Goal: Task Accomplishment & Management: Use online tool/utility

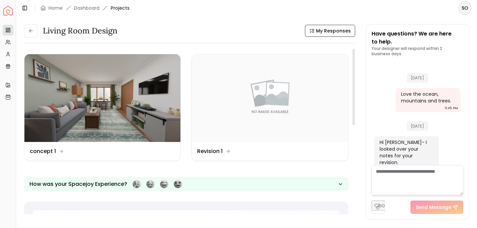
scroll to position [989, 0]
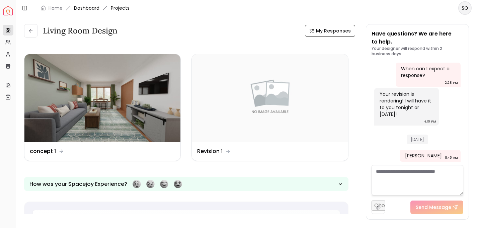
click at [90, 7] on link "Dashboard" at bounding box center [86, 8] width 25 height 7
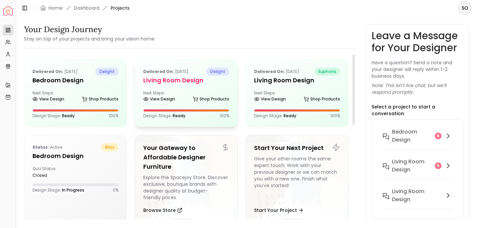
click at [180, 116] on span "Ready" at bounding box center [179, 116] width 13 height 6
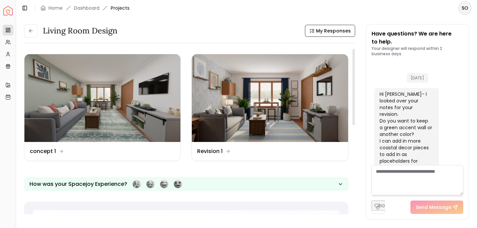
scroll to position [977, 0]
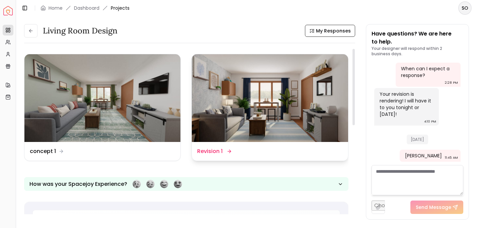
click at [267, 117] on img at bounding box center [270, 98] width 156 height 88
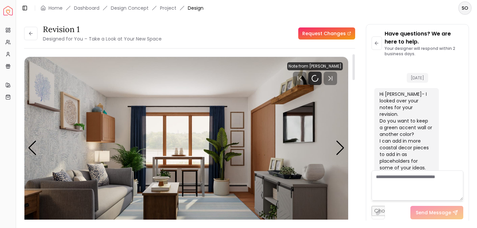
scroll to position [971, 0]
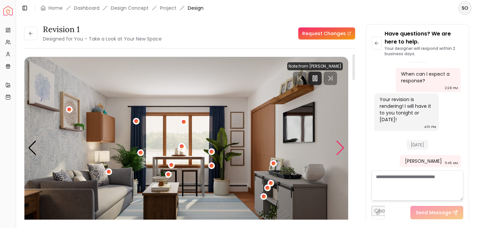
click at [341, 153] on div "Next slide" at bounding box center [340, 148] width 9 height 15
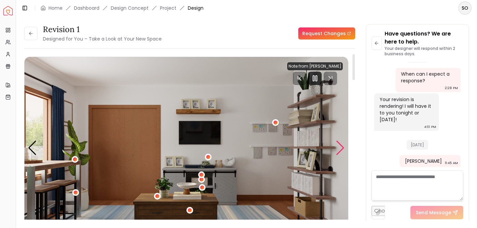
click at [341, 153] on div "Next slide" at bounding box center [340, 148] width 9 height 15
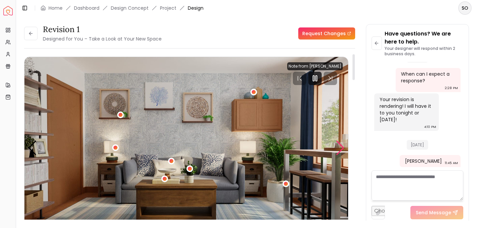
click at [342, 149] on div "Next slide" at bounding box center [340, 148] width 9 height 15
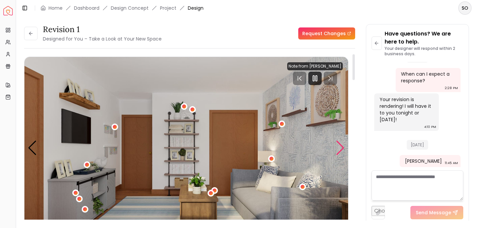
click at [342, 149] on div "Next slide" at bounding box center [340, 148] width 9 height 15
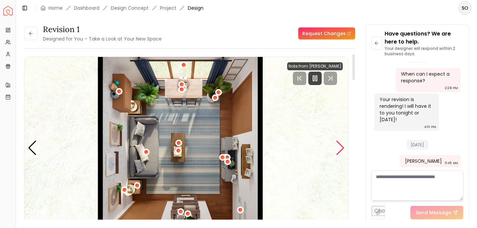
click at [342, 149] on div "Next slide" at bounding box center [340, 148] width 9 height 15
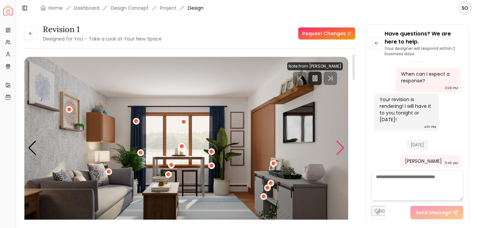
click at [342, 149] on div "Next slide" at bounding box center [340, 148] width 9 height 15
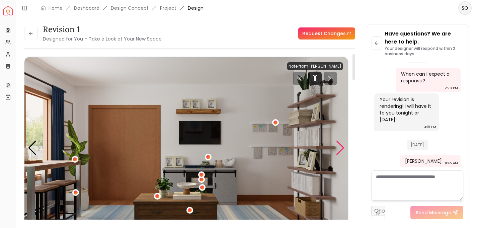
click at [342, 149] on div "Next slide" at bounding box center [340, 148] width 9 height 15
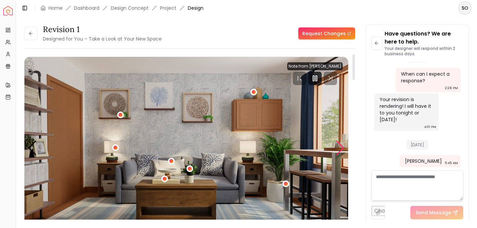
click at [342, 149] on div "Next slide" at bounding box center [340, 148] width 9 height 15
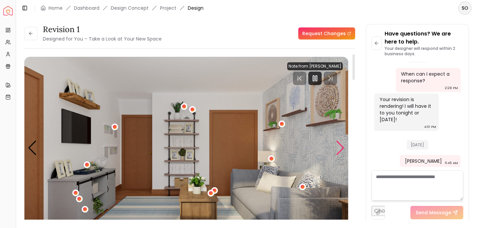
click at [342, 149] on div "Next slide" at bounding box center [340, 148] width 9 height 15
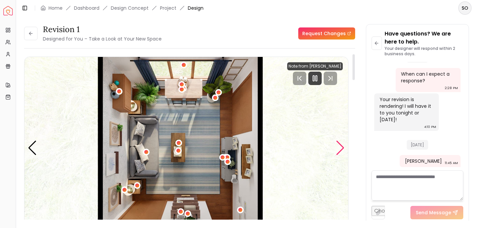
click at [342, 149] on div "Next slide" at bounding box center [340, 148] width 9 height 15
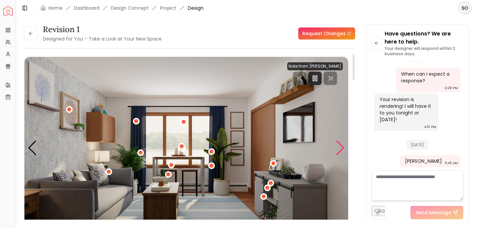
click at [342, 149] on div "Next slide" at bounding box center [340, 148] width 9 height 15
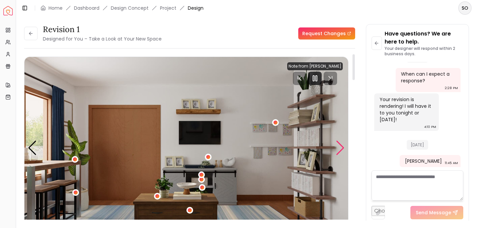
click at [342, 149] on div "Next slide" at bounding box center [340, 148] width 9 height 15
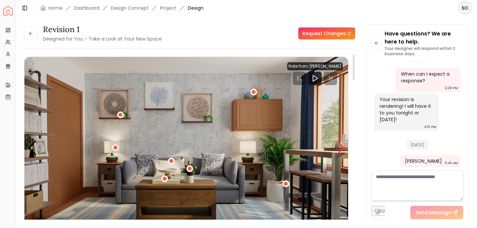
click at [343, 149] on div "Next slide" at bounding box center [340, 148] width 9 height 15
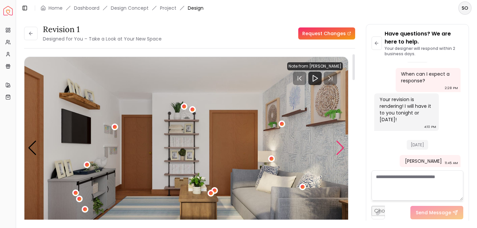
click at [343, 149] on div "Next slide" at bounding box center [340, 148] width 9 height 15
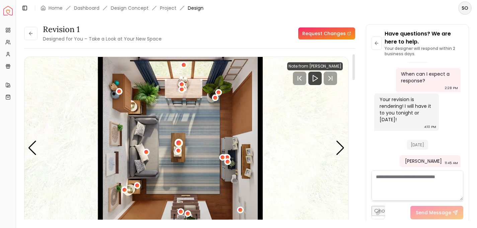
click at [177, 142] on div "5 / 5" at bounding box center [178, 142] width 5 height 5
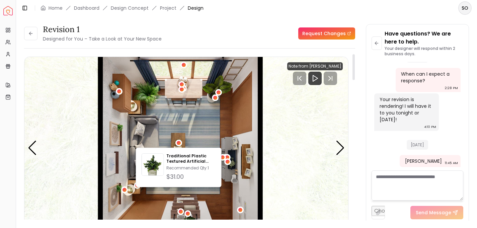
click at [212, 192] on img "5 / 5" at bounding box center [186, 148] width 324 height 182
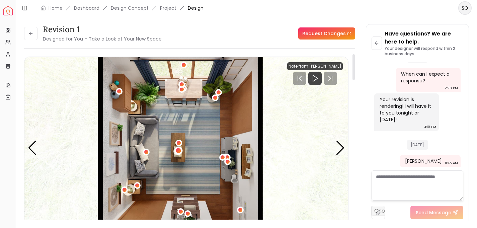
click at [178, 152] on div "5 / 5" at bounding box center [178, 150] width 5 height 5
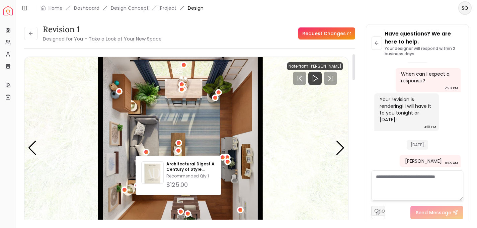
click at [206, 133] on img "5 / 5" at bounding box center [186, 148] width 324 height 182
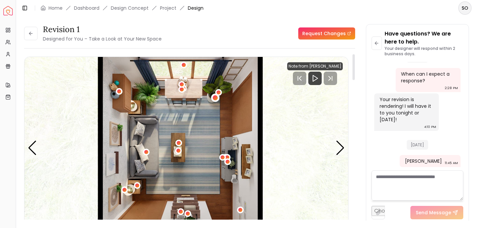
click at [216, 98] on div "5 / 5" at bounding box center [215, 97] width 5 height 5
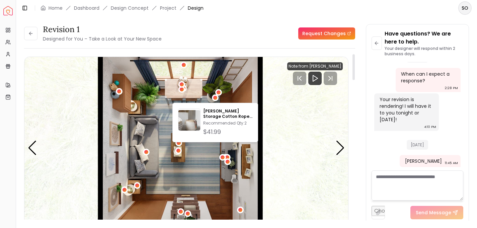
click at [202, 168] on img "5 / 5" at bounding box center [186, 148] width 324 height 182
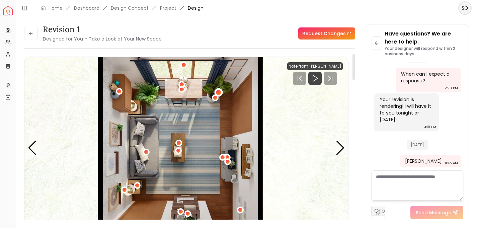
click at [220, 91] on div "5 / 5" at bounding box center [218, 92] width 5 height 5
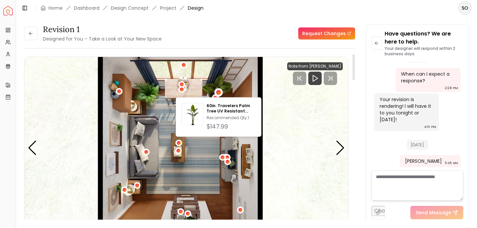
click at [197, 150] on img "5 / 5" at bounding box center [186, 148] width 324 height 182
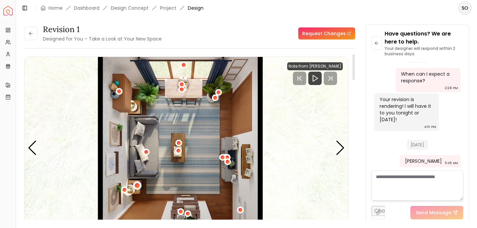
click at [137, 185] on div "5 / 5" at bounding box center [137, 185] width 5 height 5
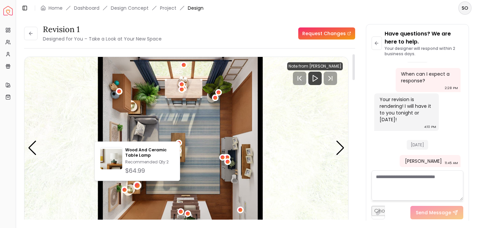
click at [195, 187] on img "5 / 5" at bounding box center [186, 148] width 324 height 182
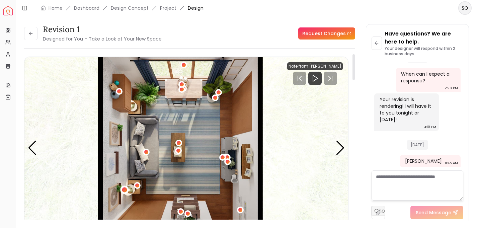
click at [126, 189] on div "5 / 5" at bounding box center [124, 189] width 5 height 5
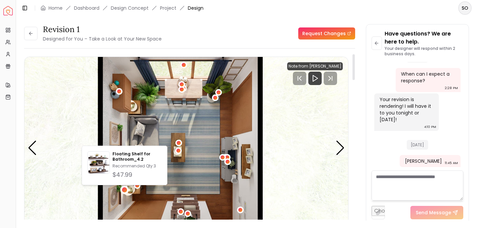
click at [193, 183] on img "5 / 5" at bounding box center [186, 148] width 324 height 182
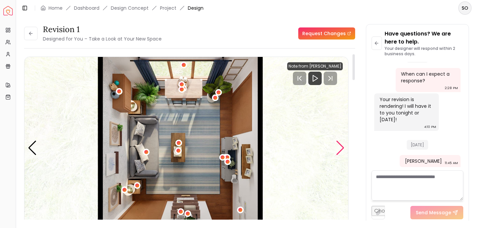
click at [338, 151] on div "Next slide" at bounding box center [340, 148] width 9 height 15
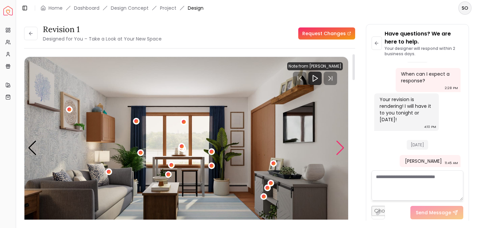
click at [338, 151] on div "Next slide" at bounding box center [340, 148] width 9 height 15
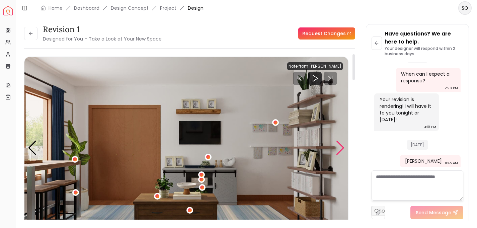
click at [338, 151] on div "Next slide" at bounding box center [340, 148] width 9 height 15
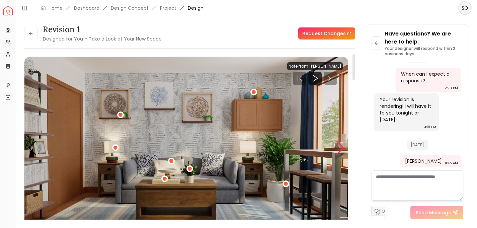
click at [338, 151] on div "Next slide" at bounding box center [340, 148] width 9 height 15
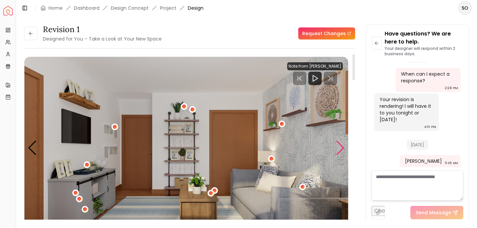
click at [338, 151] on div "Next slide" at bounding box center [340, 148] width 9 height 15
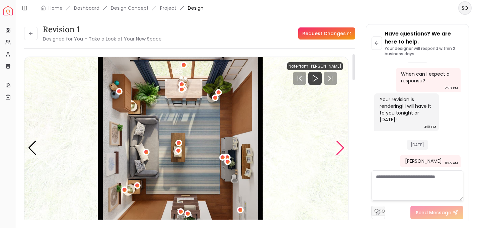
click at [338, 151] on div "Next slide" at bounding box center [340, 148] width 9 height 15
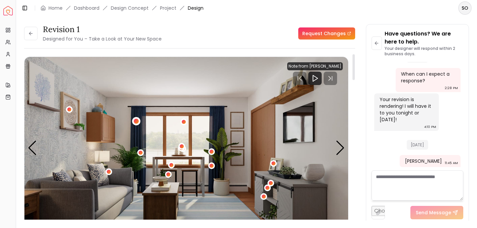
click at [136, 122] on div "1 / 5" at bounding box center [136, 121] width 5 height 5
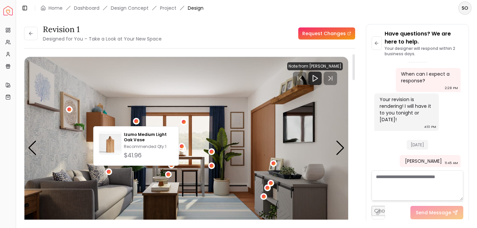
click at [120, 115] on img "1 / 5" at bounding box center [186, 148] width 324 height 182
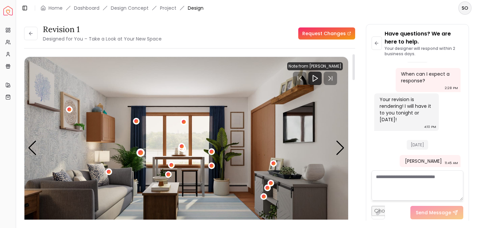
click at [139, 153] on div "1 / 5" at bounding box center [140, 152] width 5 height 5
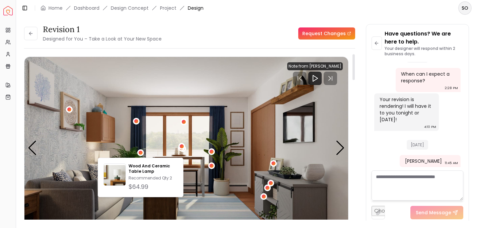
click at [217, 121] on img "1 / 5" at bounding box center [186, 148] width 324 height 182
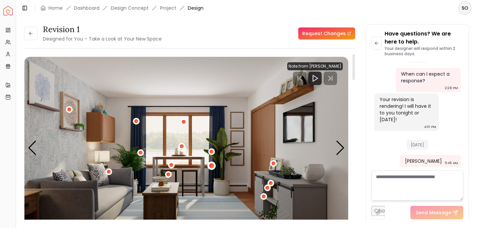
click at [210, 166] on div "1 / 5" at bounding box center [211, 165] width 5 height 5
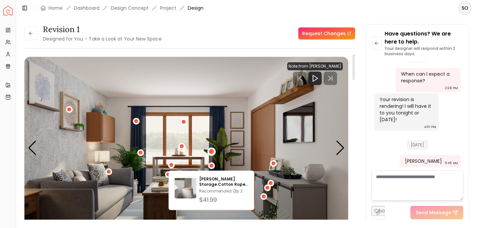
click at [213, 153] on div "1 / 5" at bounding box center [211, 151] width 5 height 5
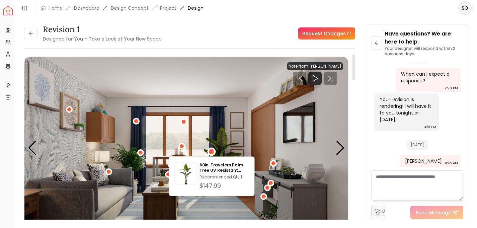
click at [196, 213] on img "1 / 5" at bounding box center [186, 148] width 324 height 182
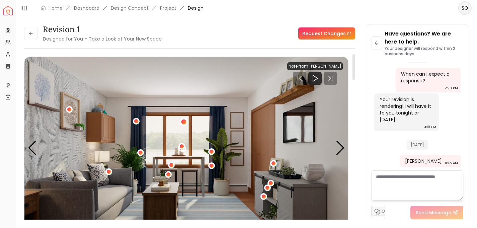
click at [184, 122] on div "1 / 5" at bounding box center [183, 121] width 5 height 5
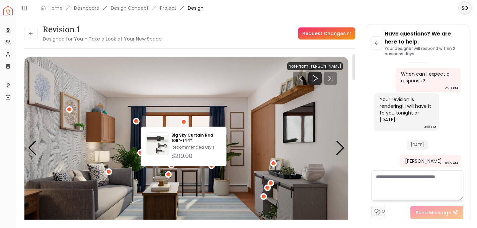
click at [176, 122] on img "1 / 5" at bounding box center [186, 148] width 324 height 182
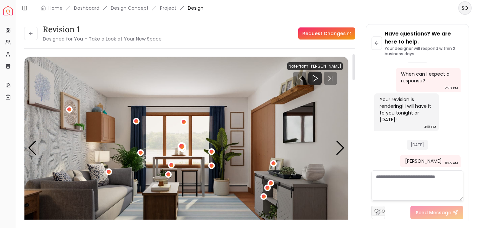
click at [182, 144] on div "1 / 5" at bounding box center [181, 146] width 5 height 5
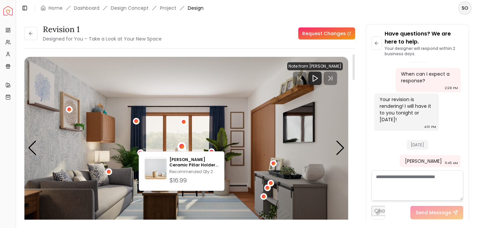
click at [176, 137] on img "1 / 5" at bounding box center [186, 148] width 324 height 182
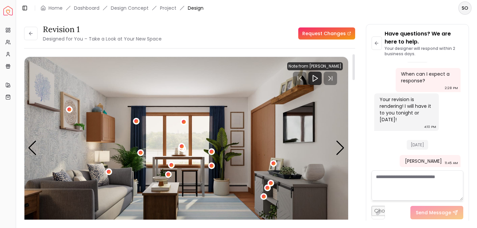
click at [184, 151] on button "1 / 5" at bounding box center [181, 148] width 7 height 7
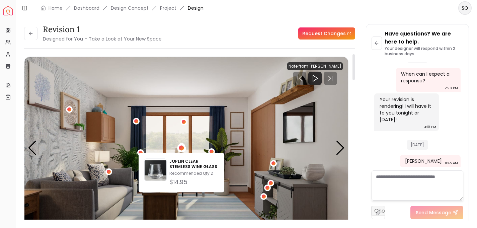
click at [168, 135] on img "1 / 5" at bounding box center [186, 148] width 324 height 182
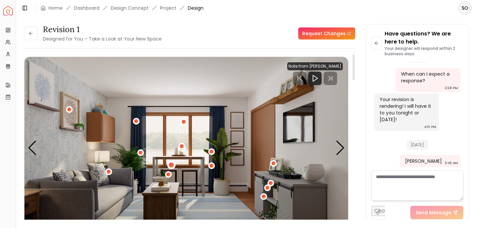
click at [172, 166] on div "1 / 5" at bounding box center [171, 165] width 5 height 5
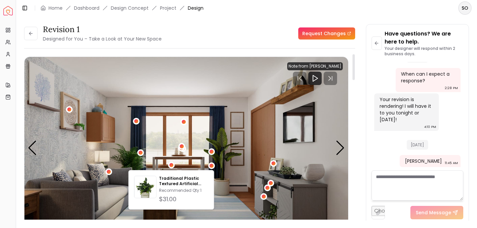
click at [157, 157] on img "1 / 5" at bounding box center [186, 148] width 324 height 182
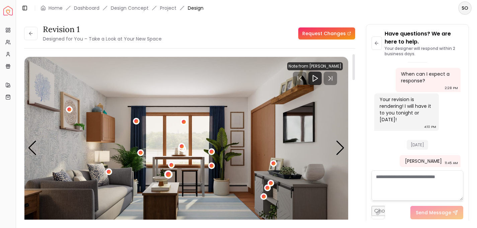
click at [169, 174] on div "1 / 5" at bounding box center [168, 174] width 5 height 5
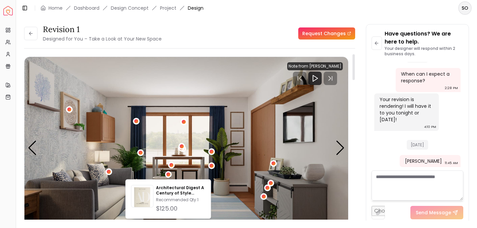
click at [235, 194] on img "1 / 5" at bounding box center [186, 148] width 324 height 182
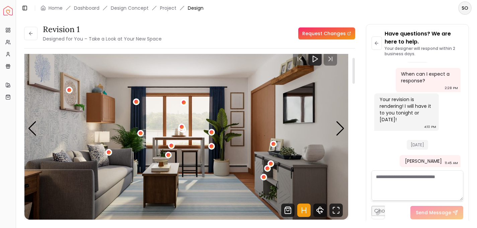
scroll to position [26, 0]
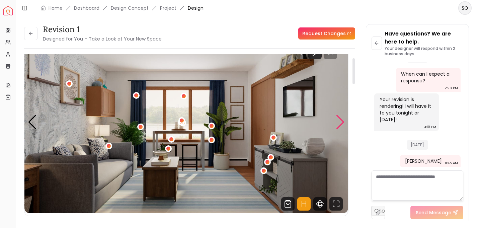
click at [342, 126] on div "Next slide" at bounding box center [340, 122] width 9 height 15
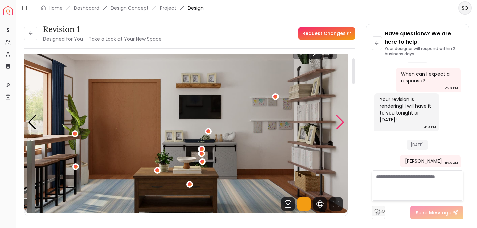
click at [342, 126] on div "Next slide" at bounding box center [340, 122] width 9 height 15
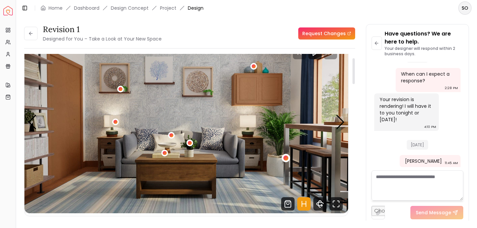
click at [285, 157] on div "3 / 5" at bounding box center [286, 157] width 5 height 5
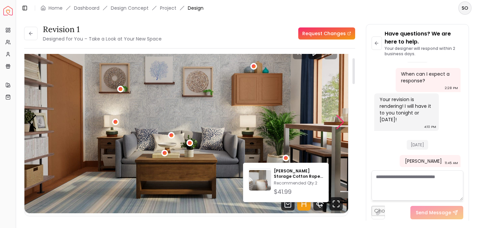
click at [337, 125] on div "Next slide" at bounding box center [340, 122] width 9 height 15
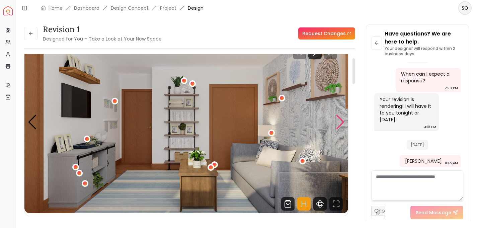
click at [337, 125] on div "Next slide" at bounding box center [340, 122] width 9 height 15
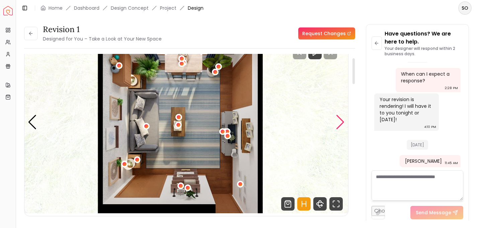
click at [337, 125] on div "Next slide" at bounding box center [340, 122] width 9 height 15
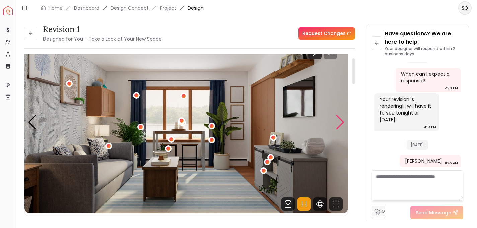
click at [340, 122] on div "Next slide" at bounding box center [340, 122] width 9 height 15
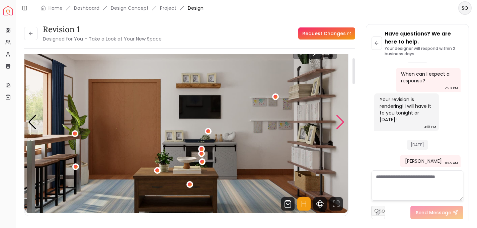
click at [339, 122] on div "Next slide" at bounding box center [340, 122] width 9 height 15
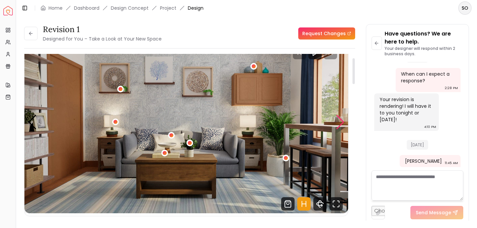
click at [339, 122] on div "Next slide" at bounding box center [340, 122] width 9 height 15
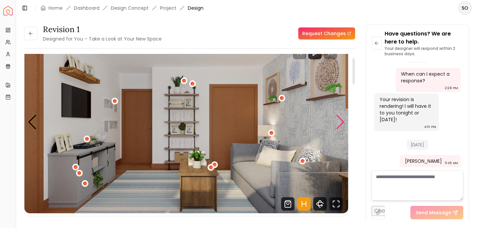
click at [339, 122] on div "Next slide" at bounding box center [340, 122] width 9 height 15
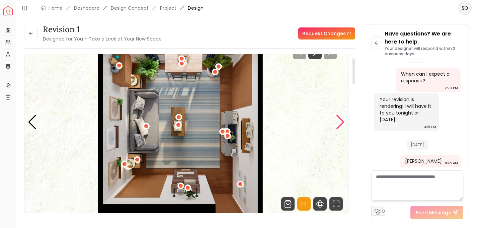
click at [339, 122] on div "Next slide" at bounding box center [340, 122] width 9 height 15
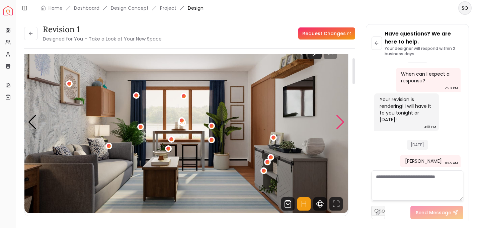
click at [339, 122] on div "Next slide" at bounding box center [340, 122] width 9 height 15
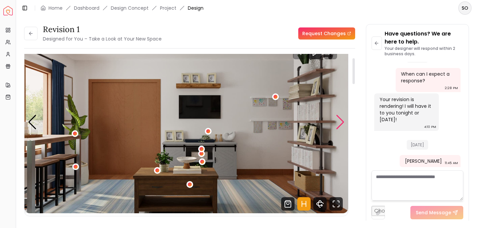
click at [339, 121] on div "Next slide" at bounding box center [340, 122] width 9 height 15
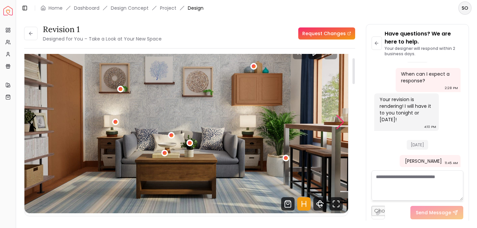
click at [339, 121] on div "Next slide" at bounding box center [340, 122] width 9 height 15
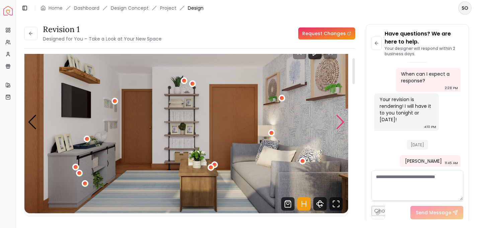
click at [339, 121] on div "Next slide" at bounding box center [340, 122] width 9 height 15
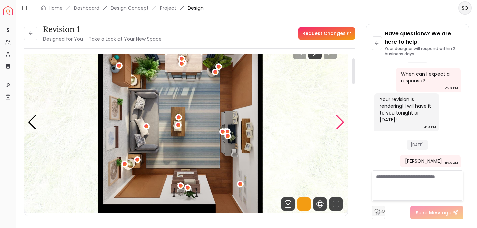
click at [339, 121] on div "Next slide" at bounding box center [340, 122] width 9 height 15
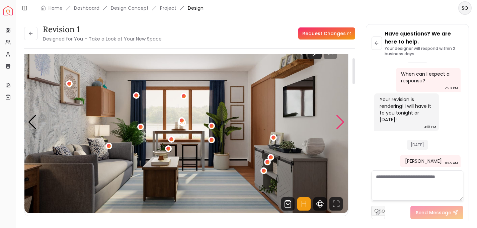
click at [339, 121] on div "Next slide" at bounding box center [340, 122] width 9 height 15
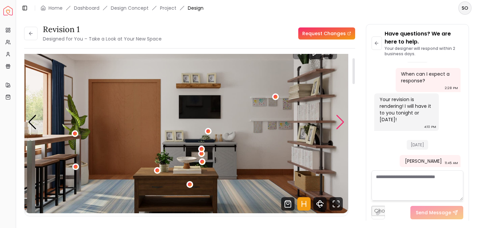
click at [338, 121] on div "Next slide" at bounding box center [340, 122] width 9 height 15
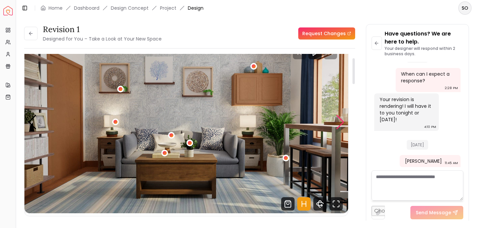
click at [338, 121] on div "Next slide" at bounding box center [340, 122] width 9 height 15
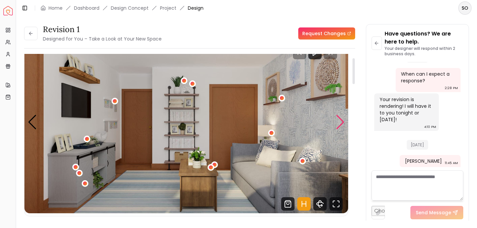
click at [338, 121] on div "Next slide" at bounding box center [340, 122] width 9 height 15
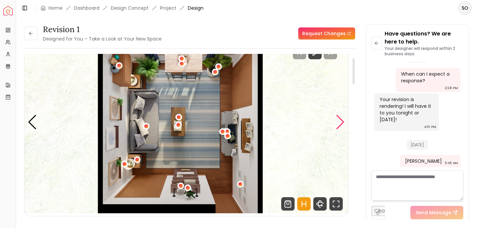
click at [338, 121] on div "Next slide" at bounding box center [340, 122] width 9 height 15
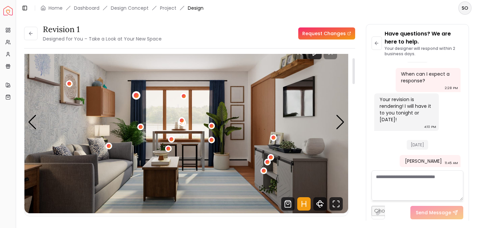
click at [136, 96] on div "1 / 5" at bounding box center [136, 95] width 5 height 5
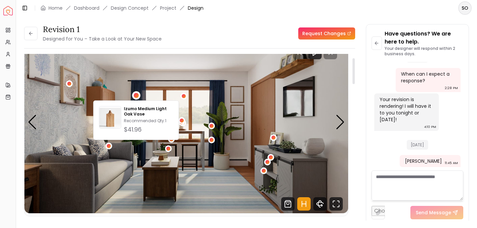
click at [143, 88] on img "1 / 5" at bounding box center [186, 122] width 324 height 182
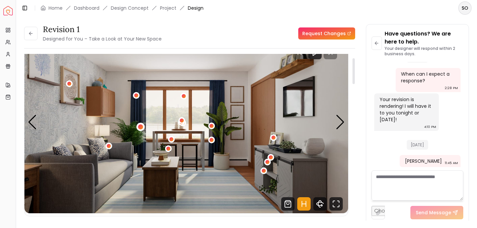
click at [141, 126] on div "1 / 5" at bounding box center [140, 127] width 5 height 5
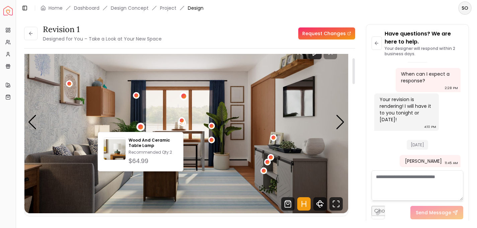
click at [186, 95] on div "1 / 5" at bounding box center [183, 95] width 5 height 5
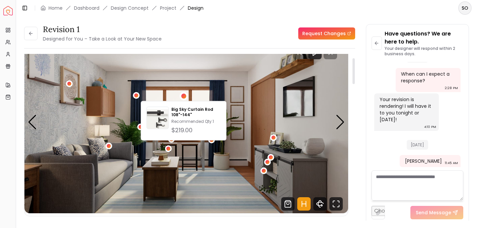
click at [175, 95] on img "1 / 5" at bounding box center [186, 122] width 324 height 182
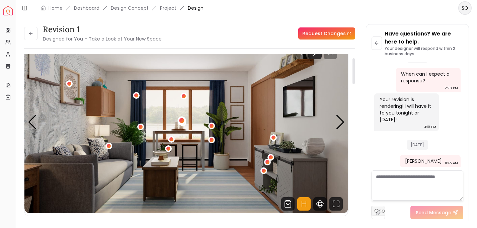
click at [181, 121] on div "1 / 5" at bounding box center [181, 120] width 5 height 5
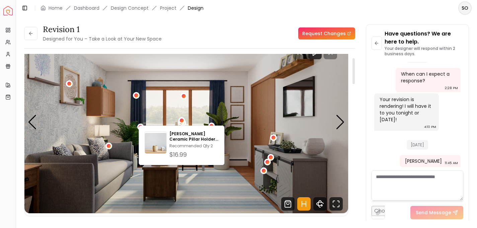
click at [202, 117] on img "1 / 5" at bounding box center [186, 122] width 324 height 182
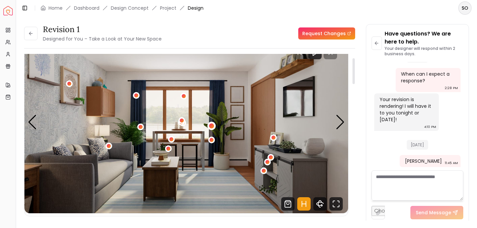
click at [211, 126] on div "1 / 5" at bounding box center [211, 126] width 5 height 5
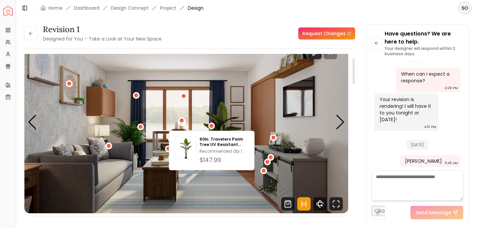
click at [203, 124] on img "1 / 5" at bounding box center [186, 122] width 324 height 182
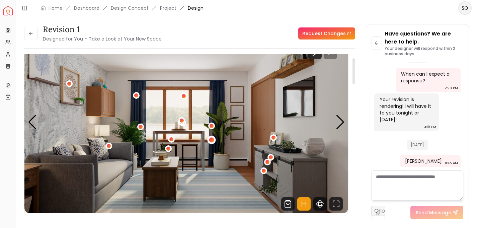
click at [213, 140] on div "1 / 5" at bounding box center [211, 140] width 5 height 5
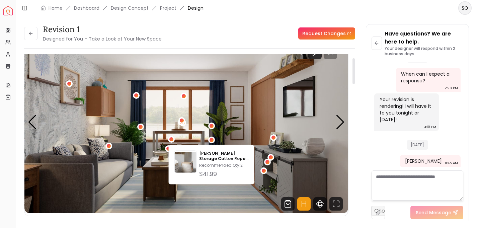
click at [194, 123] on img "1 / 5" at bounding box center [186, 122] width 324 height 182
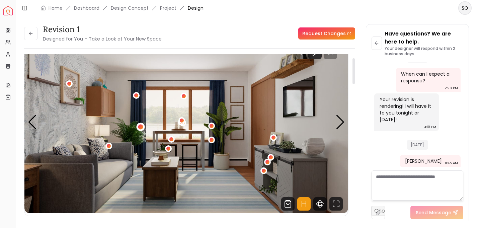
click at [142, 126] on div "1 / 5" at bounding box center [140, 127] width 5 height 5
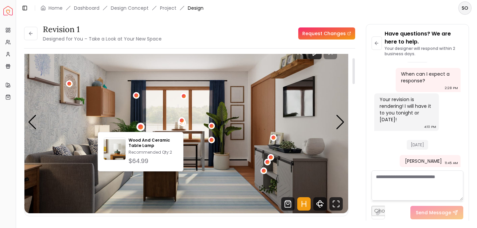
click at [175, 105] on img "1 / 5" at bounding box center [186, 122] width 324 height 182
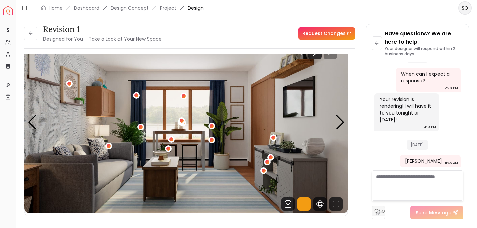
click at [392, 183] on textarea at bounding box center [418, 185] width 92 height 30
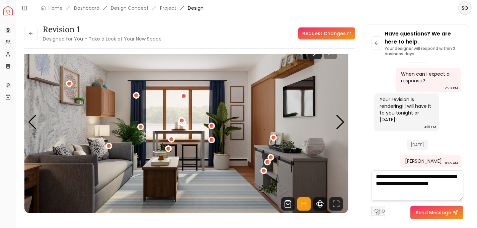
type textarea "**********"
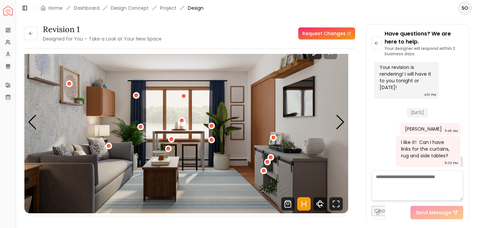
scroll to position [1003, 0]
click at [341, 123] on div "Next slide" at bounding box center [340, 122] width 9 height 15
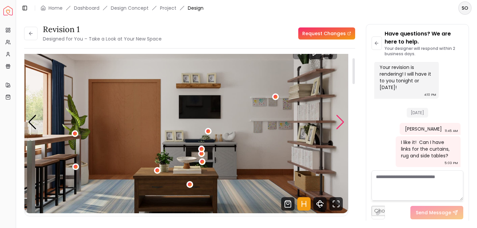
click at [341, 123] on div "Next slide" at bounding box center [340, 122] width 9 height 15
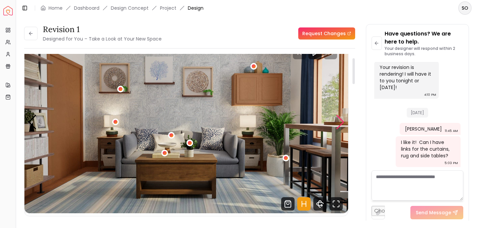
click at [341, 123] on div "Next slide" at bounding box center [340, 122] width 9 height 15
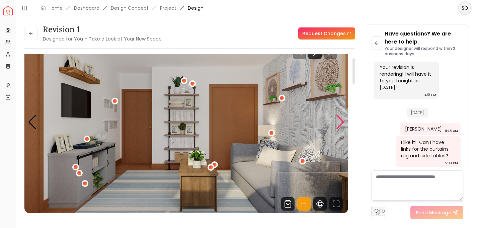
click at [341, 123] on div "Next slide" at bounding box center [340, 122] width 9 height 15
